Goal: Task Accomplishment & Management: Manage account settings

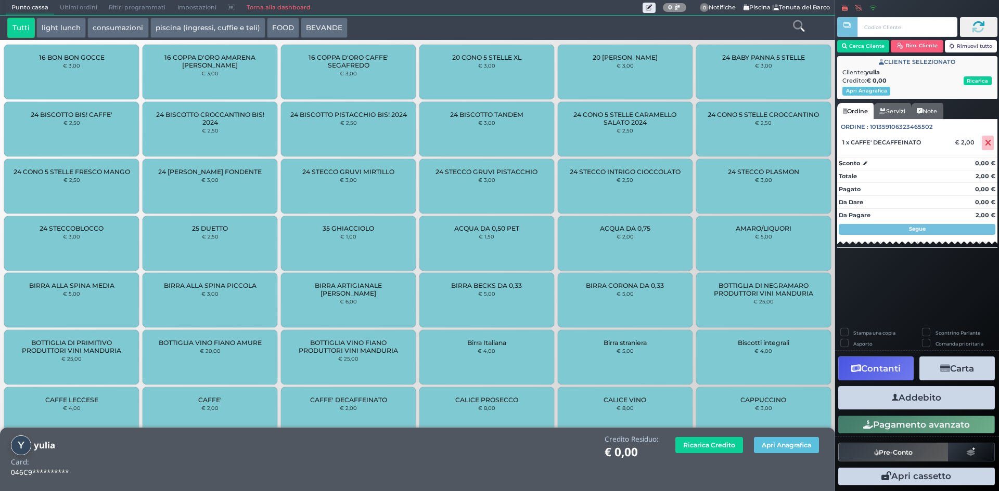
scroll to position [107, 0]
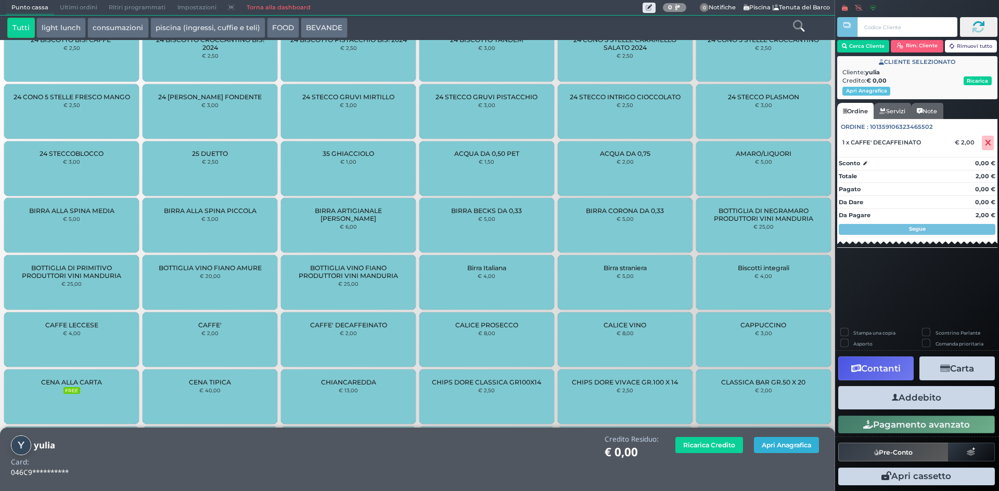
click at [809, 450] on button "Apri Anagrafica" at bounding box center [786, 445] width 65 height 16
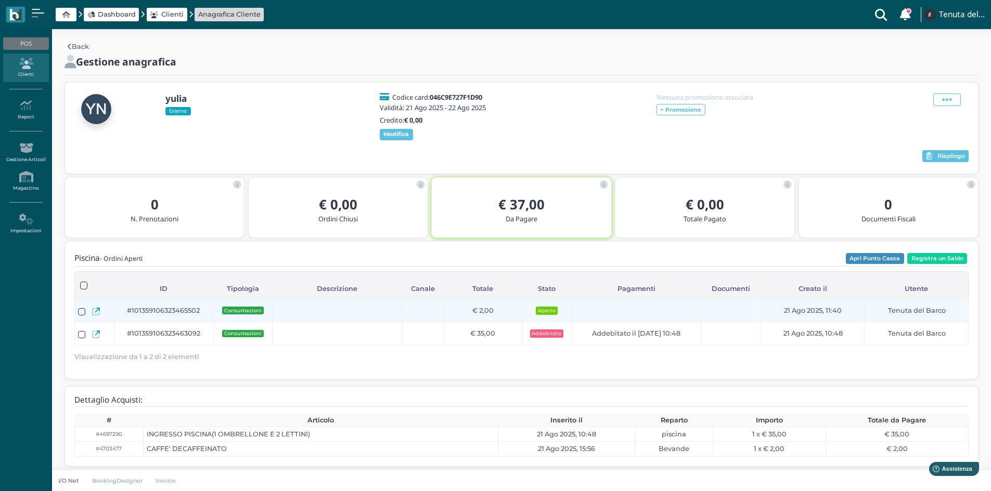
click at [93, 316] on icon at bounding box center [96, 312] width 8 height 8
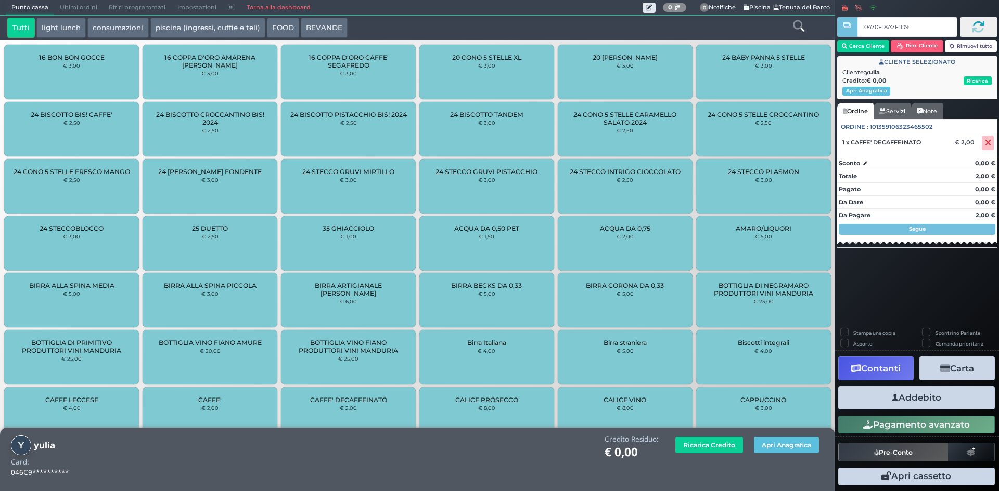
type input "0470F18A7F1D90"
click at [807, 443] on button "Apri Anagrafica" at bounding box center [786, 445] width 65 height 16
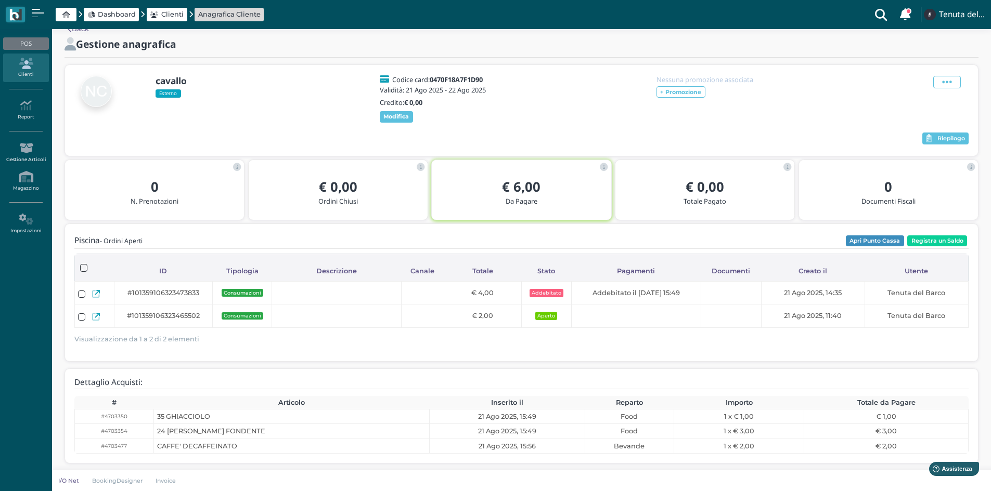
scroll to position [28, 0]
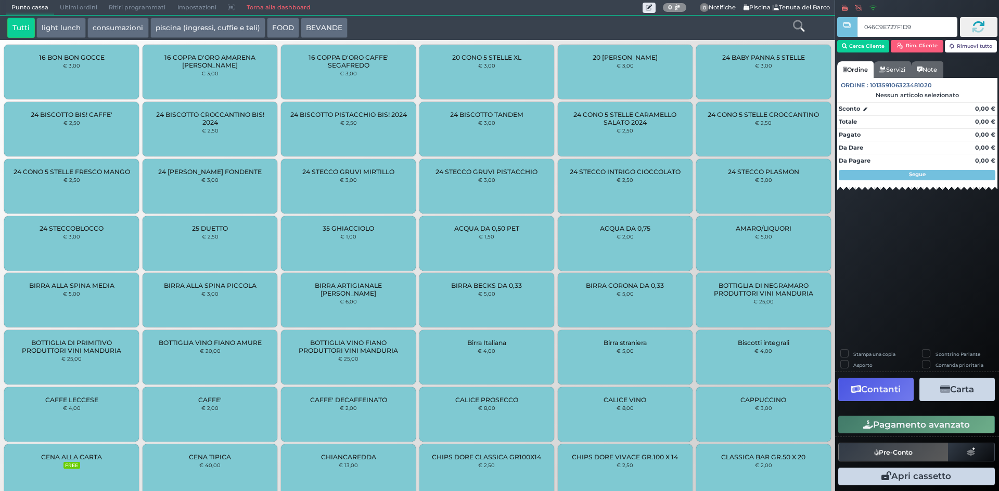
type input "046C9E727F1D90"
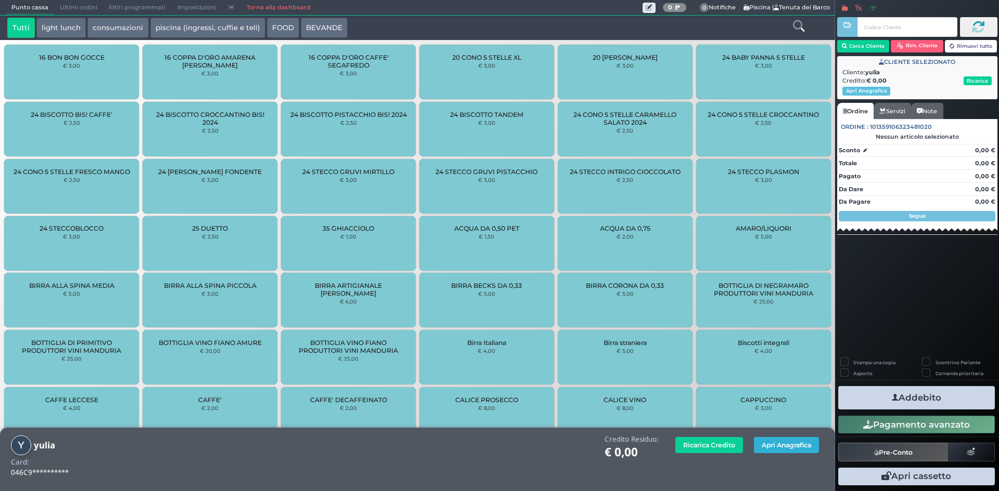
click at [766, 444] on button "Apri Anagrafica" at bounding box center [786, 445] width 65 height 16
click at [790, 447] on button "Apri Anagrafica" at bounding box center [786, 445] width 65 height 16
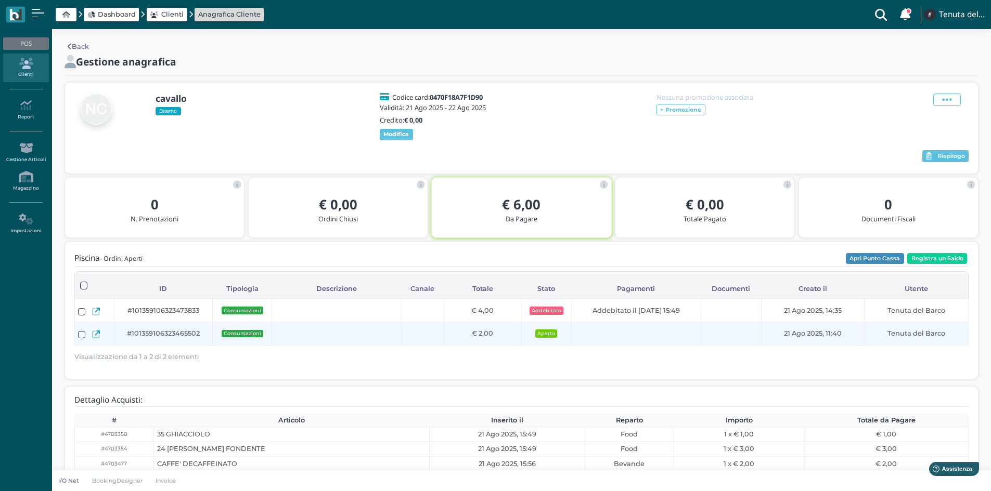
click at [98, 339] on icon at bounding box center [96, 335] width 8 height 8
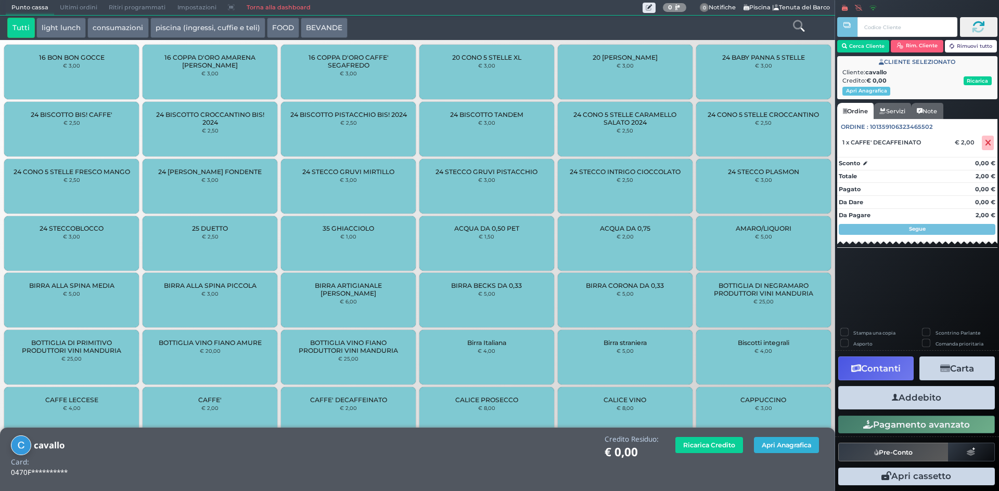
click at [774, 451] on button "Apri Anagrafica" at bounding box center [786, 445] width 65 height 16
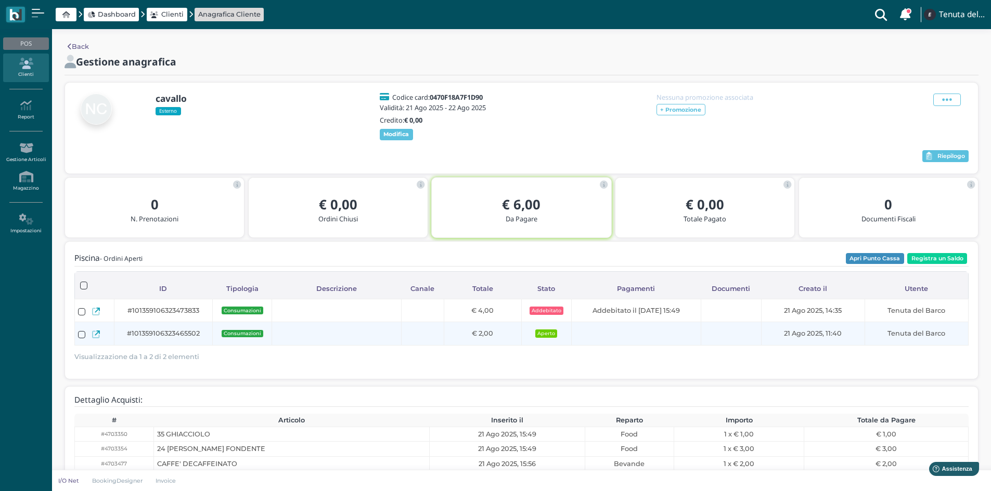
click at [96, 339] on icon at bounding box center [96, 335] width 8 height 8
click at [98, 339] on icon at bounding box center [96, 335] width 8 height 8
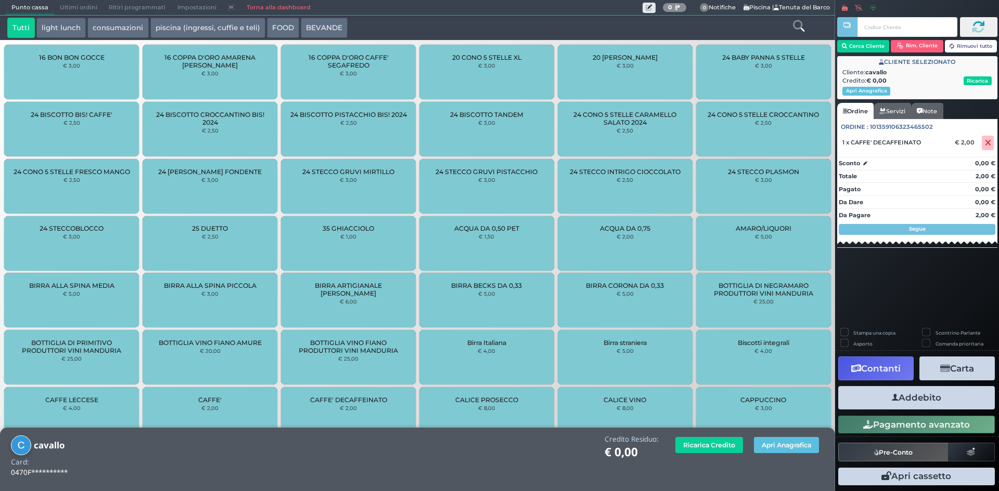
click at [331, 294] on div "BIRRA ARTIGIANALE DANIEL'S € 6,00" at bounding box center [348, 300] width 135 height 55
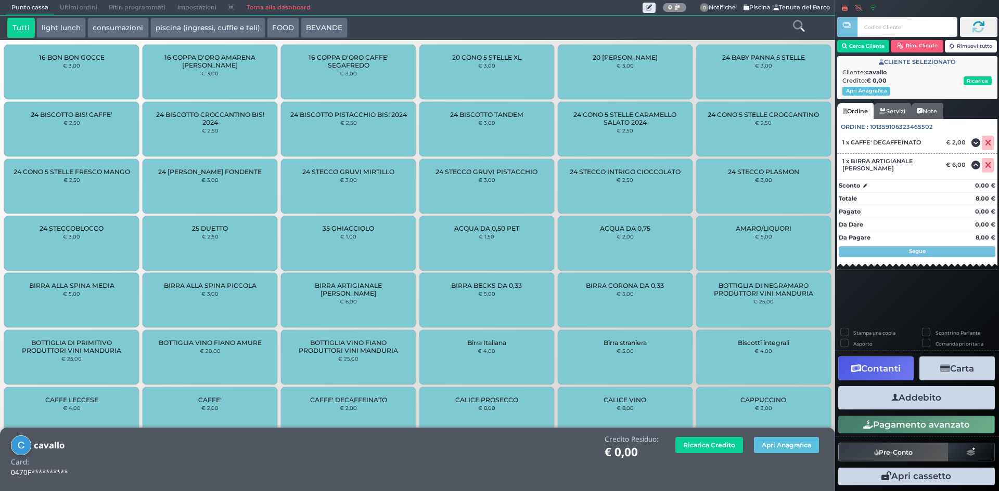
click at [747, 170] on span "24 STECCO PLASMON" at bounding box center [763, 172] width 71 height 8
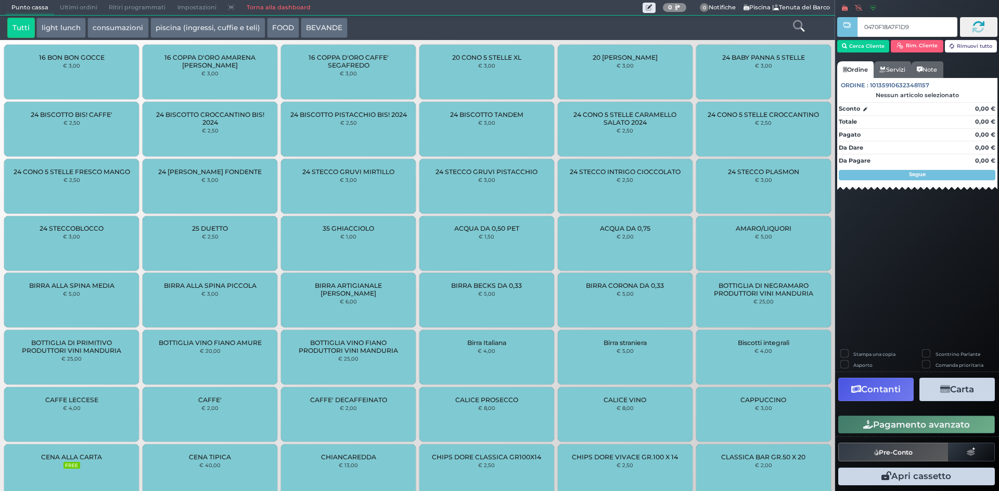
type input "0470F18A7F1D90"
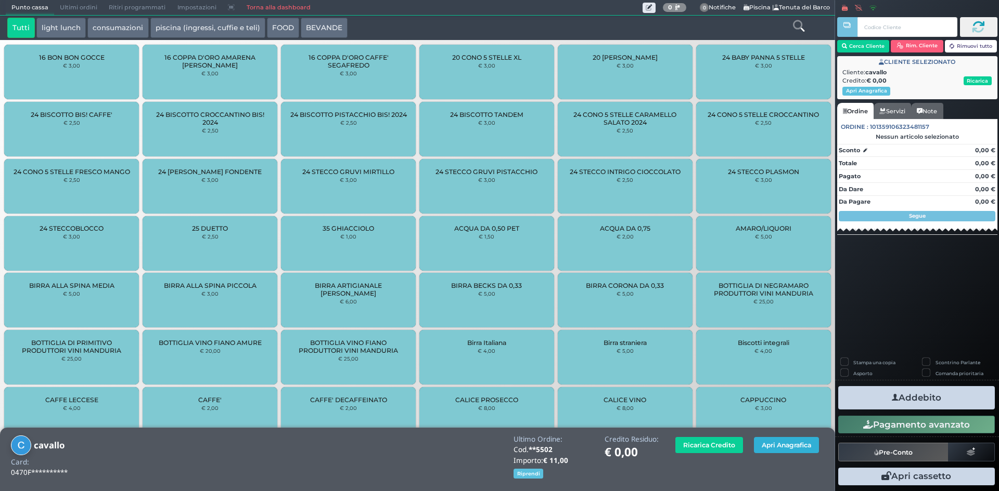
click at [791, 445] on button "Apri Anagrafica" at bounding box center [786, 445] width 65 height 16
click at [802, 446] on button "Apri Anagrafica" at bounding box center [786, 445] width 65 height 16
click at [776, 444] on button "Apri Anagrafica" at bounding box center [786, 445] width 65 height 16
click at [835, 0] on html "Punto cassa Mappa Ultimi ordini Delivery Ritiri programmati Impostazioni Torna …" at bounding box center [499, 245] width 999 height 491
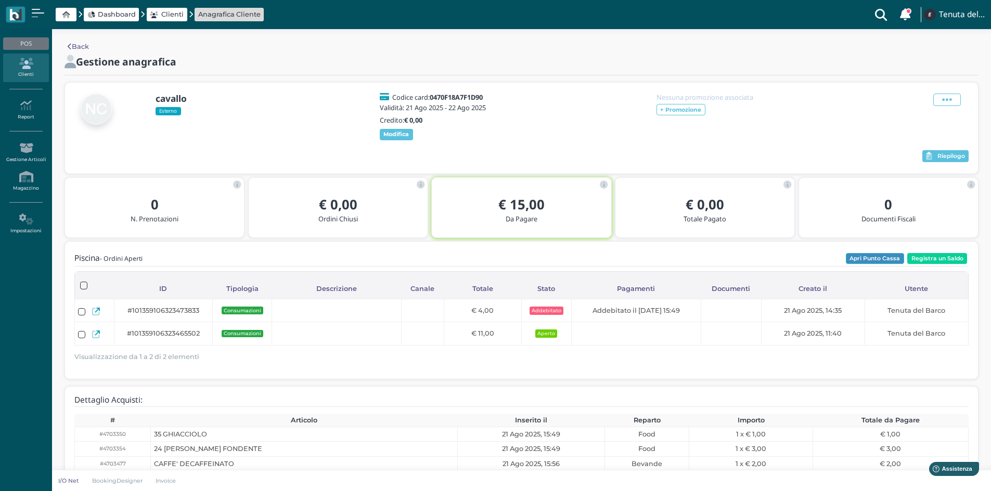
click at [866, 263] on button "Apri Punto Cassa" at bounding box center [875, 258] width 58 height 11
drag, startPoint x: 410, startPoint y: 261, endPoint x: 310, endPoint y: 290, distance: 104.4
click at [320, 281] on div "Piscina - Ordini Aperti Apri Punto Cassa Registra un Saldo Caricamento in corso…" at bounding box center [521, 310] width 894 height 115
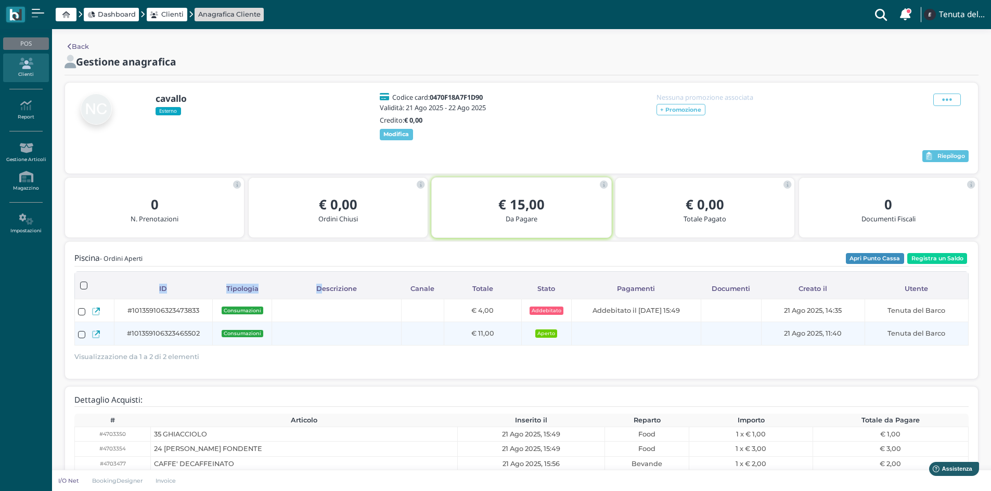
click at [99, 336] on link at bounding box center [96, 335] width 8 height 12
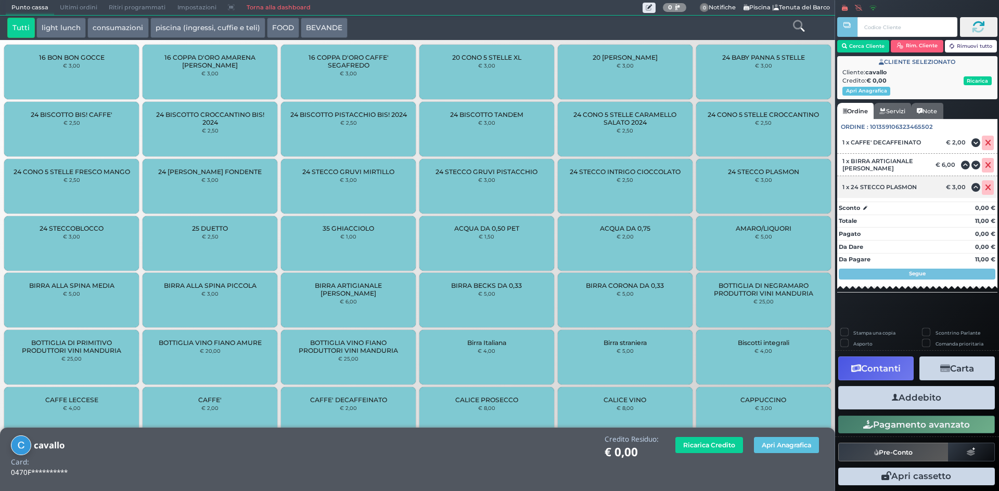
click at [991, 191] on span at bounding box center [987, 187] width 12 height 15
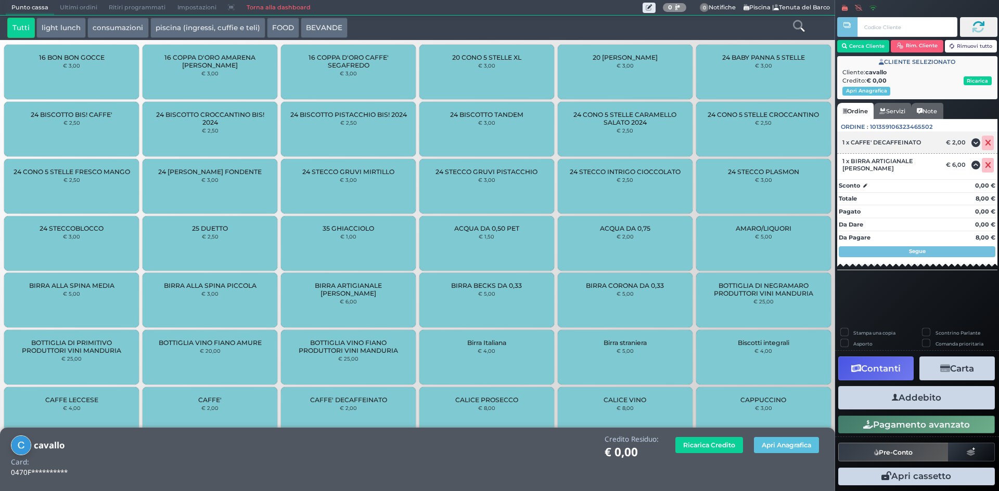
click at [989, 144] on icon at bounding box center [987, 143] width 6 height 1
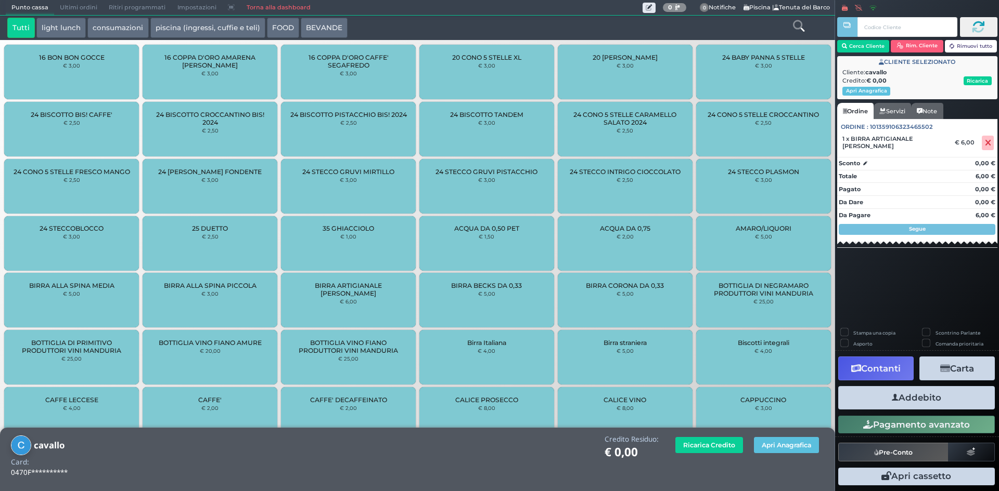
drag, startPoint x: 986, startPoint y: 146, endPoint x: 973, endPoint y: 160, distance: 19.1
click at [986, 144] on icon at bounding box center [987, 143] width 6 height 1
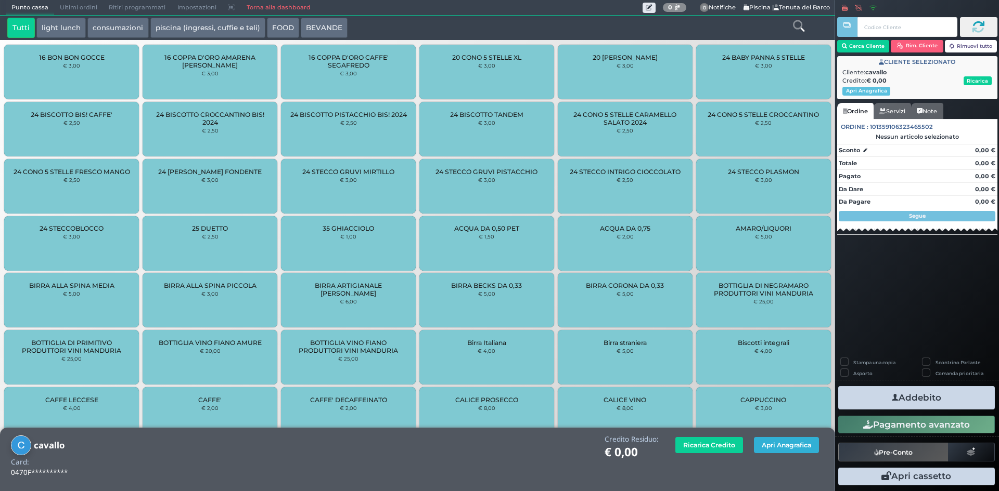
click at [789, 448] on button "Apri Anagrafica" at bounding box center [786, 445] width 65 height 16
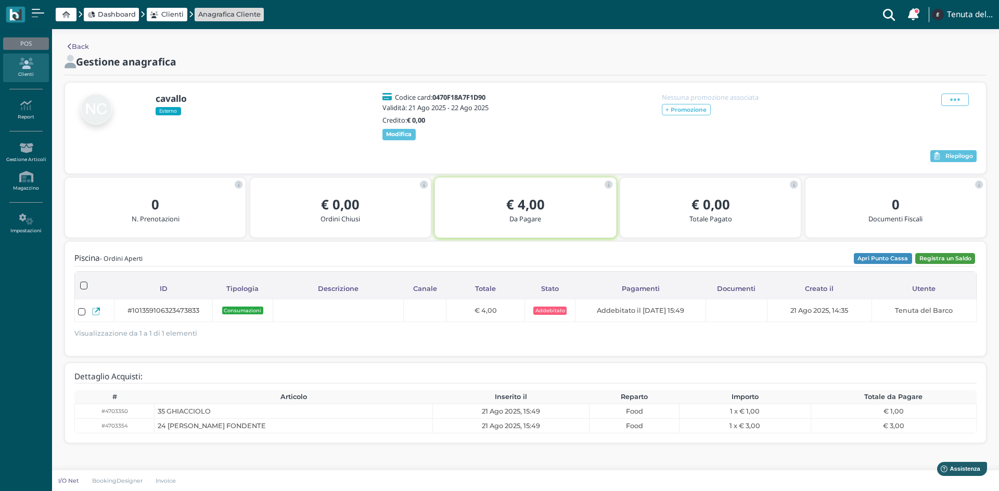
click at [943, 265] on button "Registra un Saldo" at bounding box center [945, 258] width 60 height 11
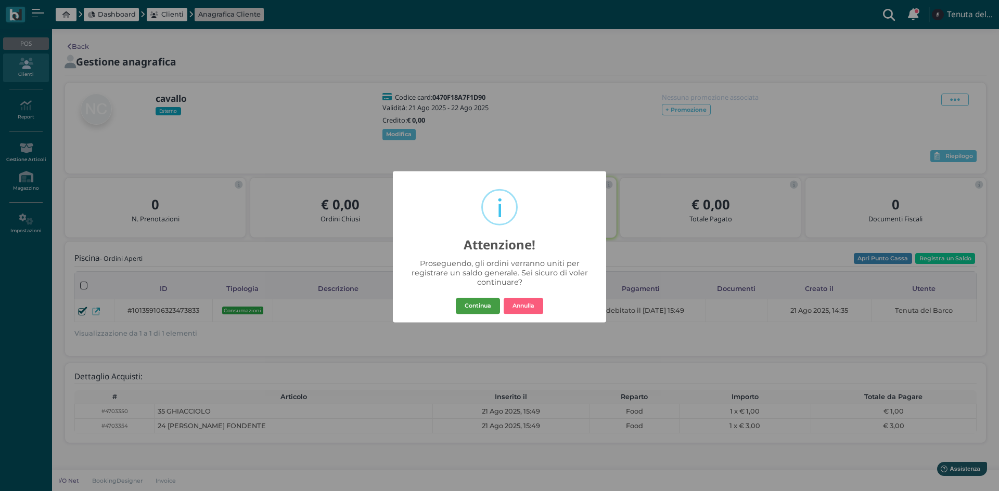
click at [463, 306] on button "Continua" at bounding box center [478, 306] width 44 height 17
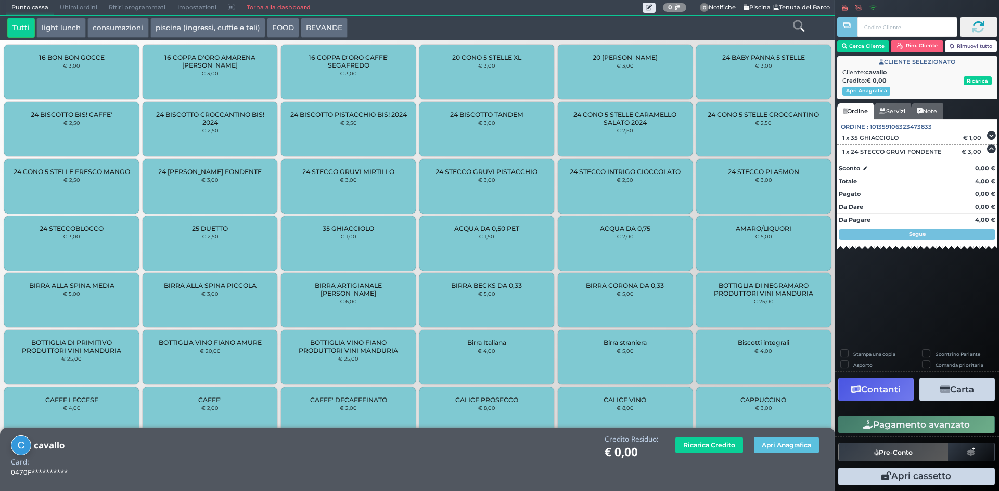
click at [887, 388] on button "Contanti" at bounding box center [875, 389] width 75 height 23
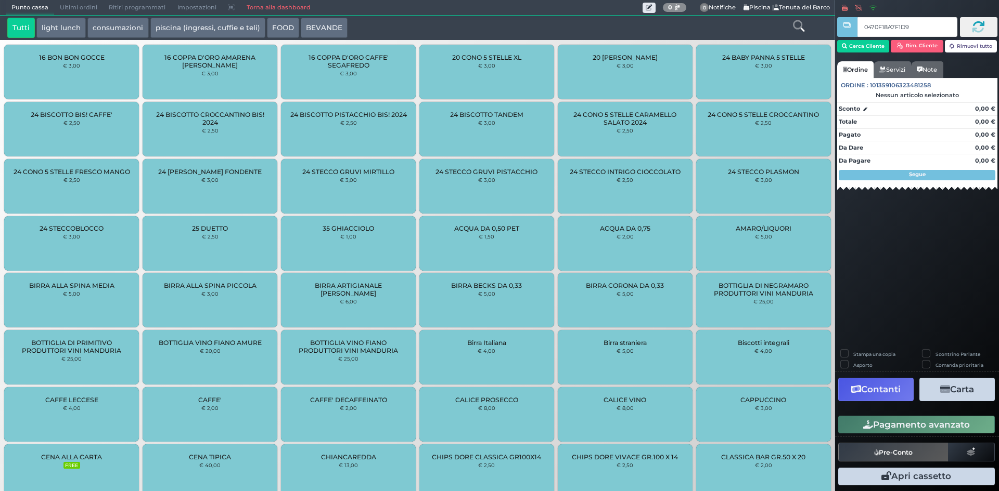
type input "0470F18A7F1D90"
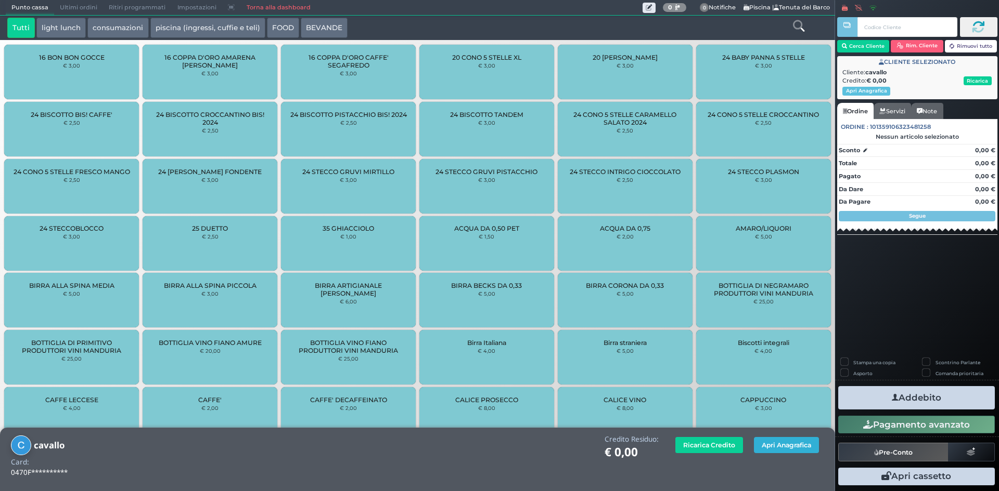
click at [783, 451] on button "Apri Anagrafica" at bounding box center [786, 445] width 65 height 16
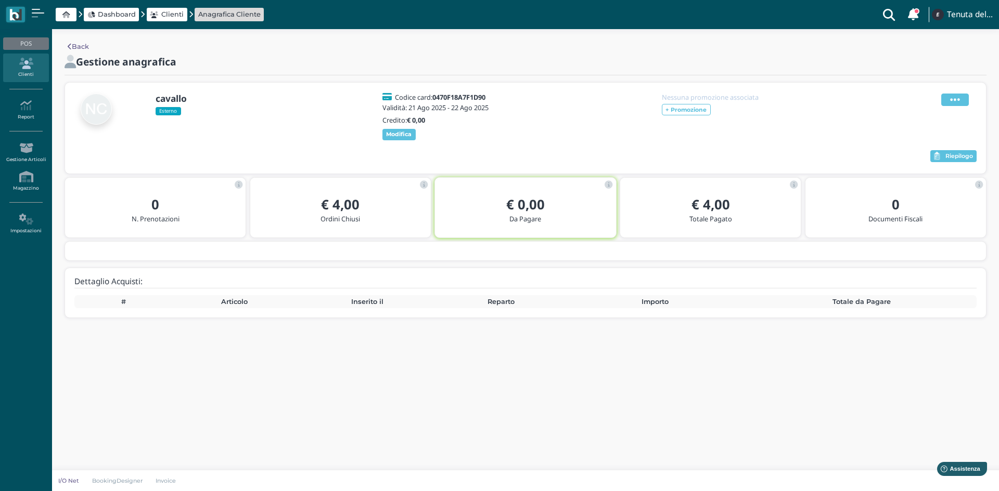
click at [942, 98] on span at bounding box center [955, 100] width 28 height 12
click at [926, 155] on span "Elimina" at bounding box center [921, 157] width 27 height 10
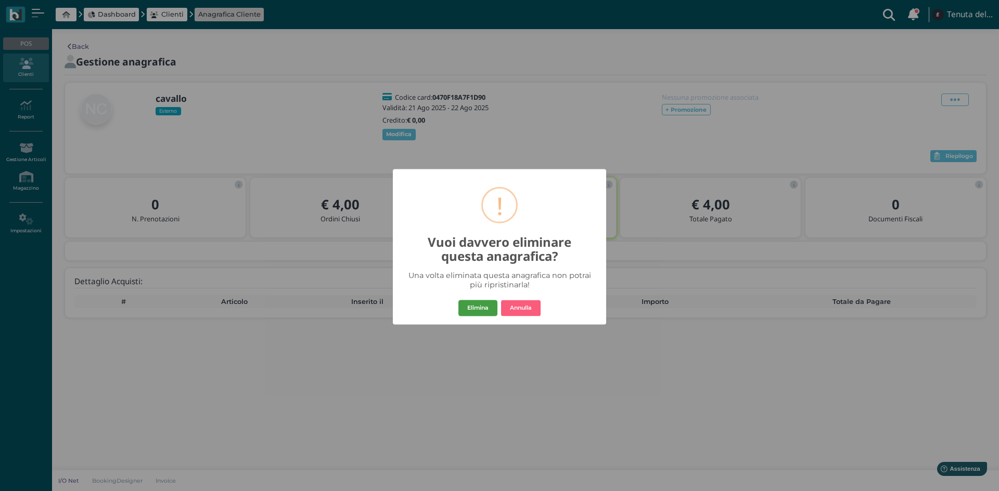
click at [484, 304] on button "Elimina" at bounding box center [477, 308] width 39 height 17
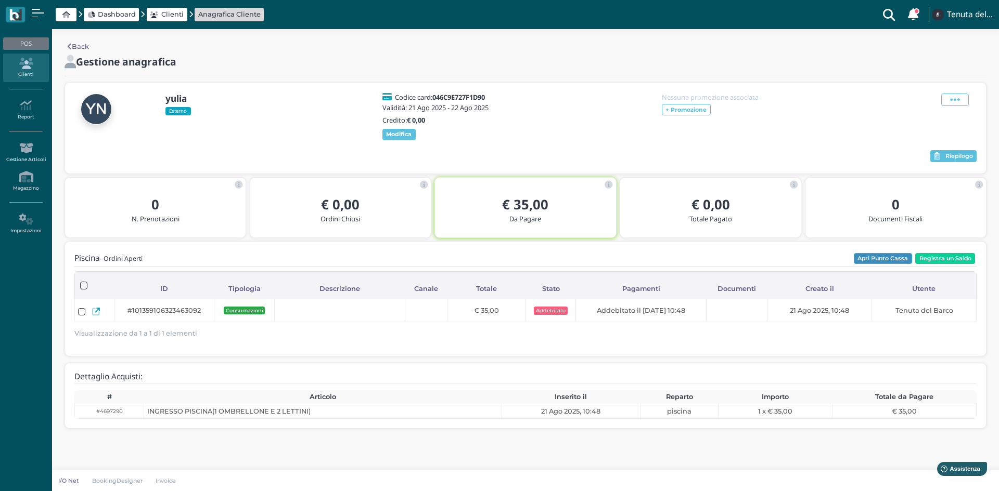
click at [899, 265] on button "Apri Punto Cassa" at bounding box center [882, 258] width 58 height 11
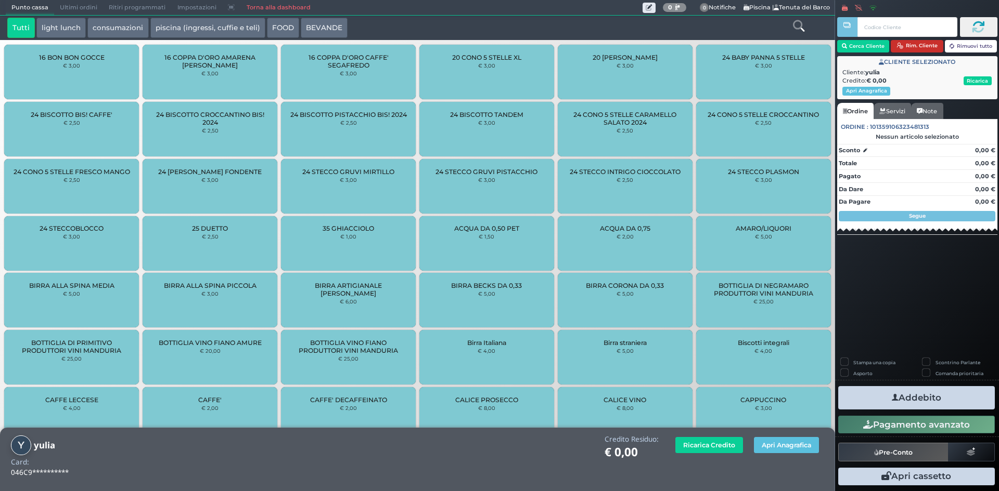
click at [911, 45] on button "Rim. Cliente" at bounding box center [916, 46] width 53 height 12
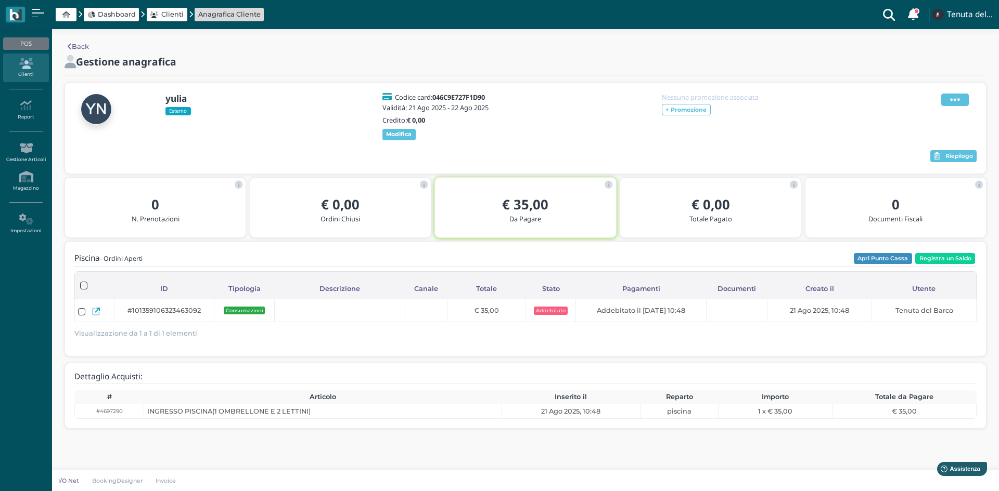
click at [960, 94] on span at bounding box center [955, 100] width 28 height 12
click at [942, 157] on div "Elimina" at bounding box center [928, 157] width 59 height 10
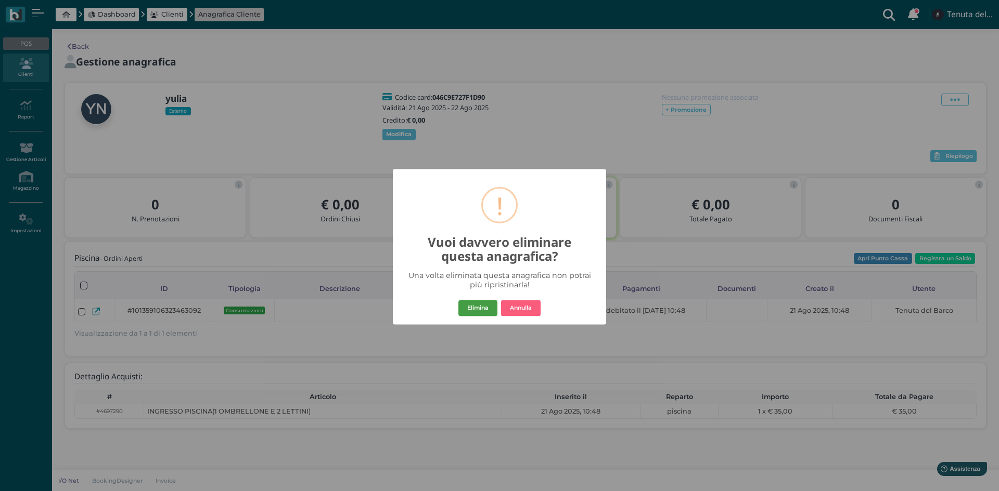
click at [481, 301] on button "Elimina" at bounding box center [477, 308] width 39 height 17
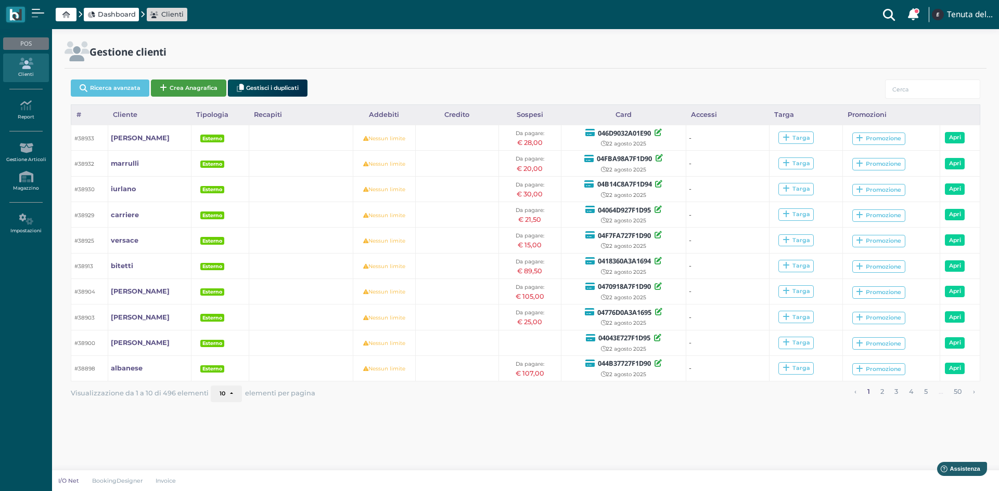
click at [191, 88] on button "Crea Anagrafica" at bounding box center [188, 88] width 75 height 17
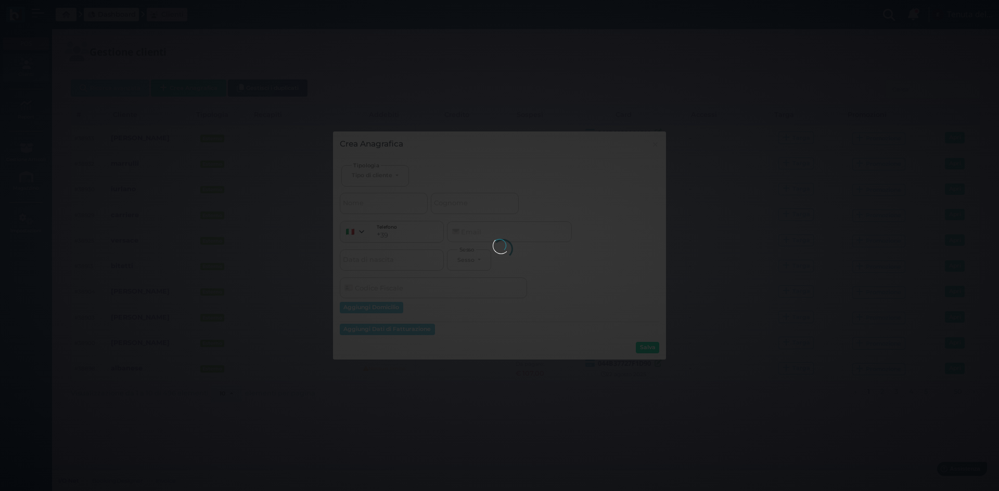
select select
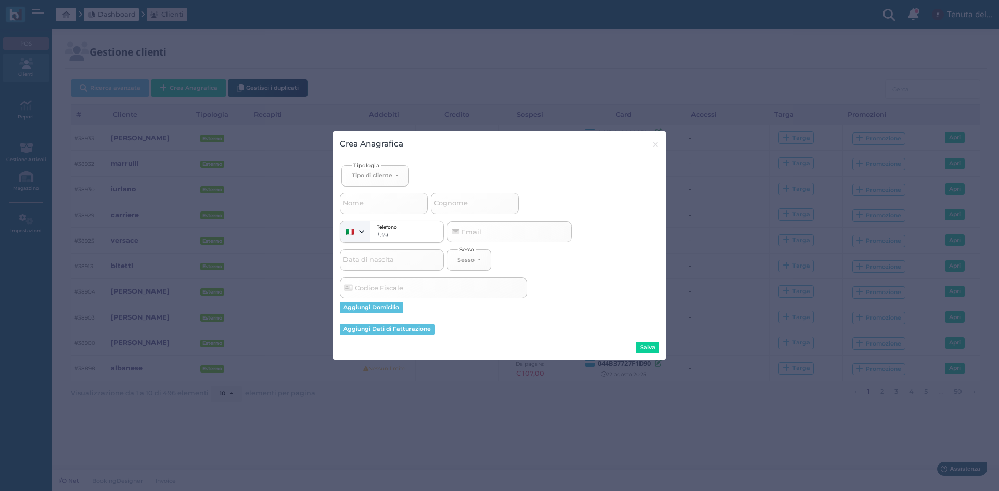
click at [151, 80] on button "Crea Anagrafica" at bounding box center [188, 88] width 75 height 17
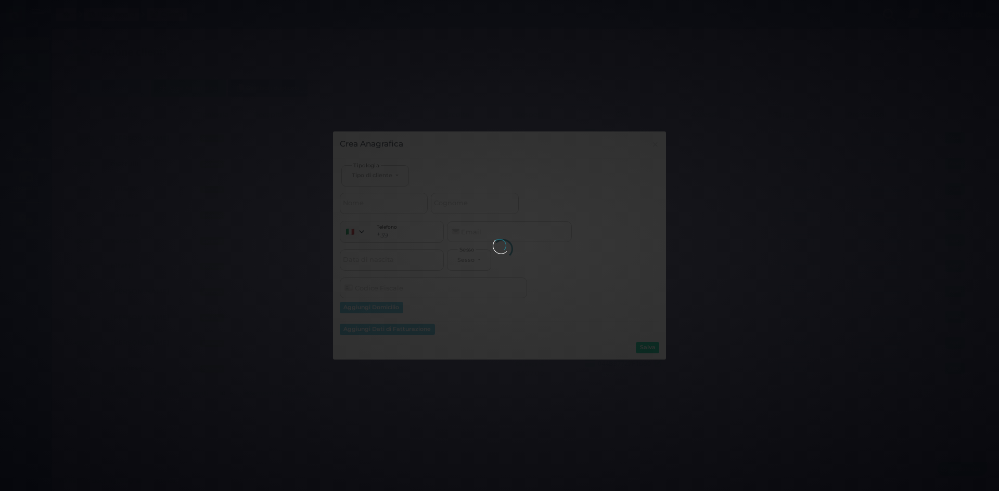
select select
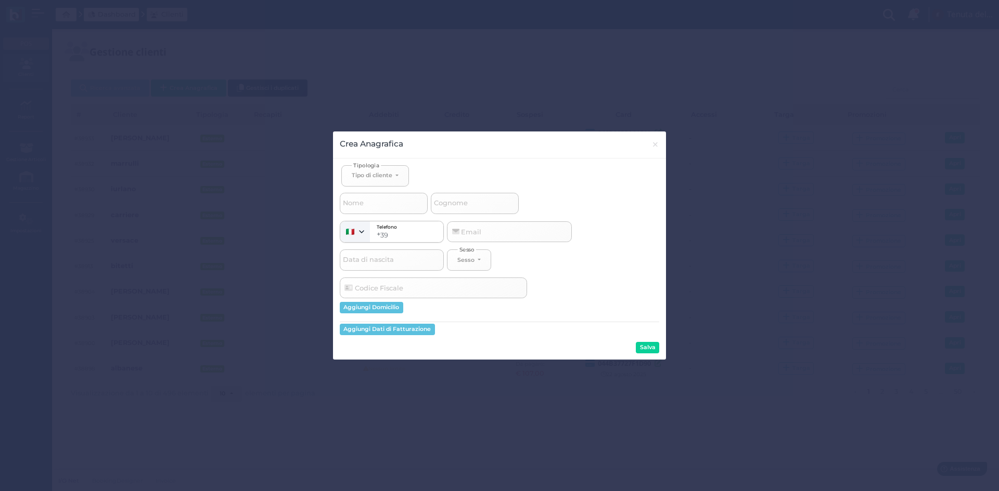
drag, startPoint x: 648, startPoint y: 71, endPoint x: 616, endPoint y: 20, distance: 60.0
